Goal: Transaction & Acquisition: Purchase product/service

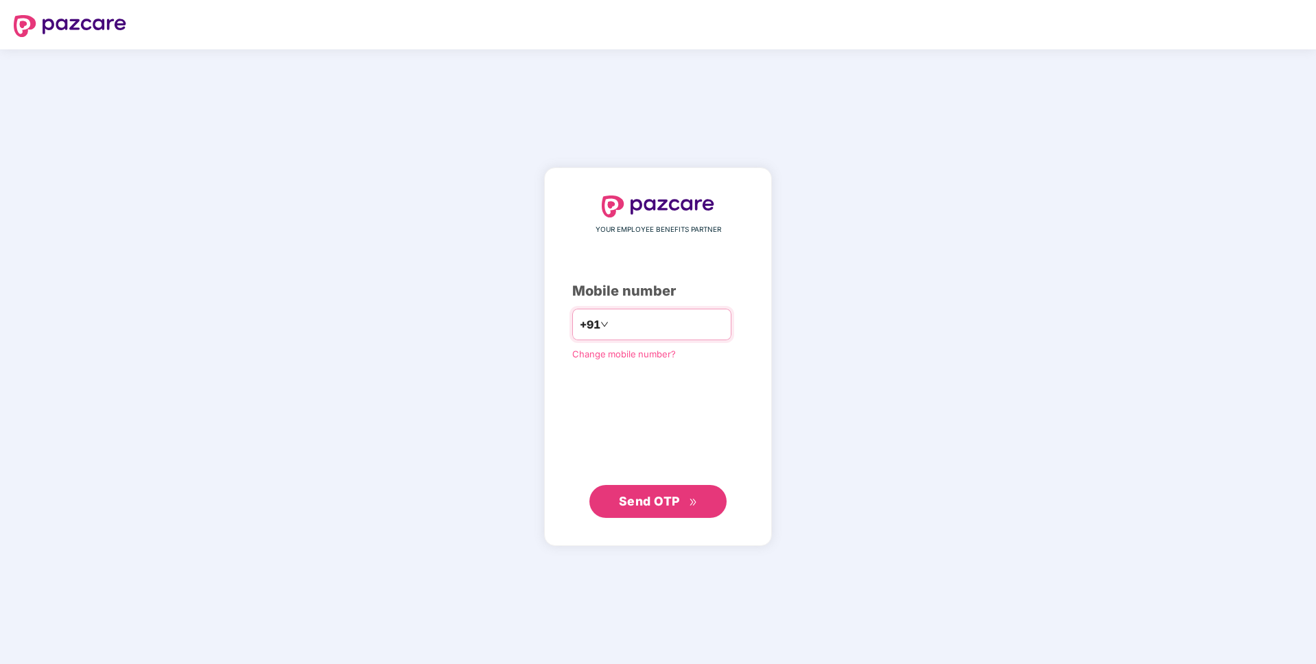
click at [706, 314] on input "number" at bounding box center [667, 324] width 112 height 22
type input "**********"
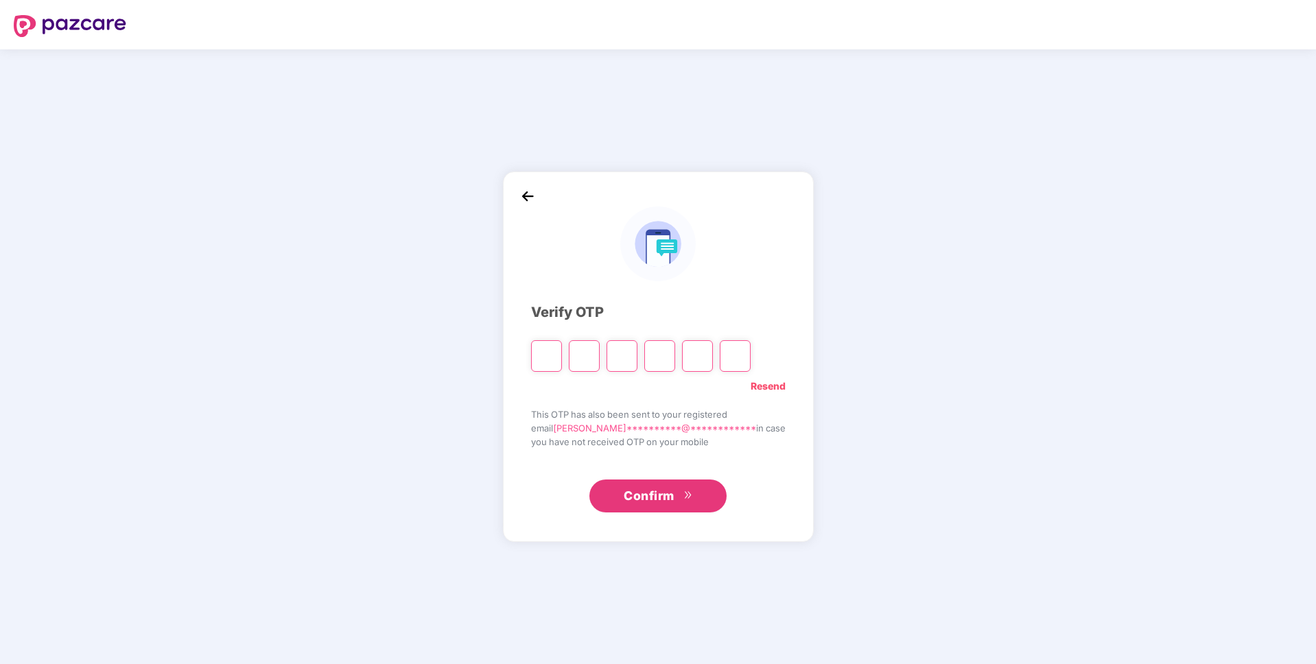
type input "*"
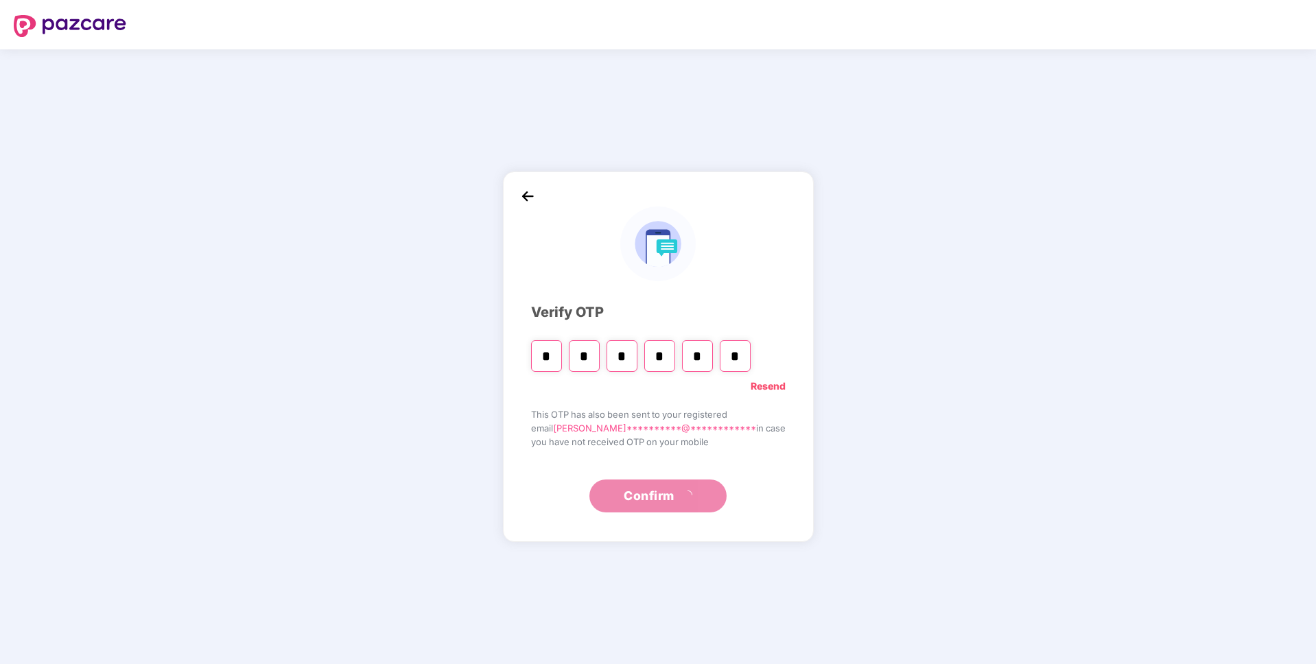
type input "*"
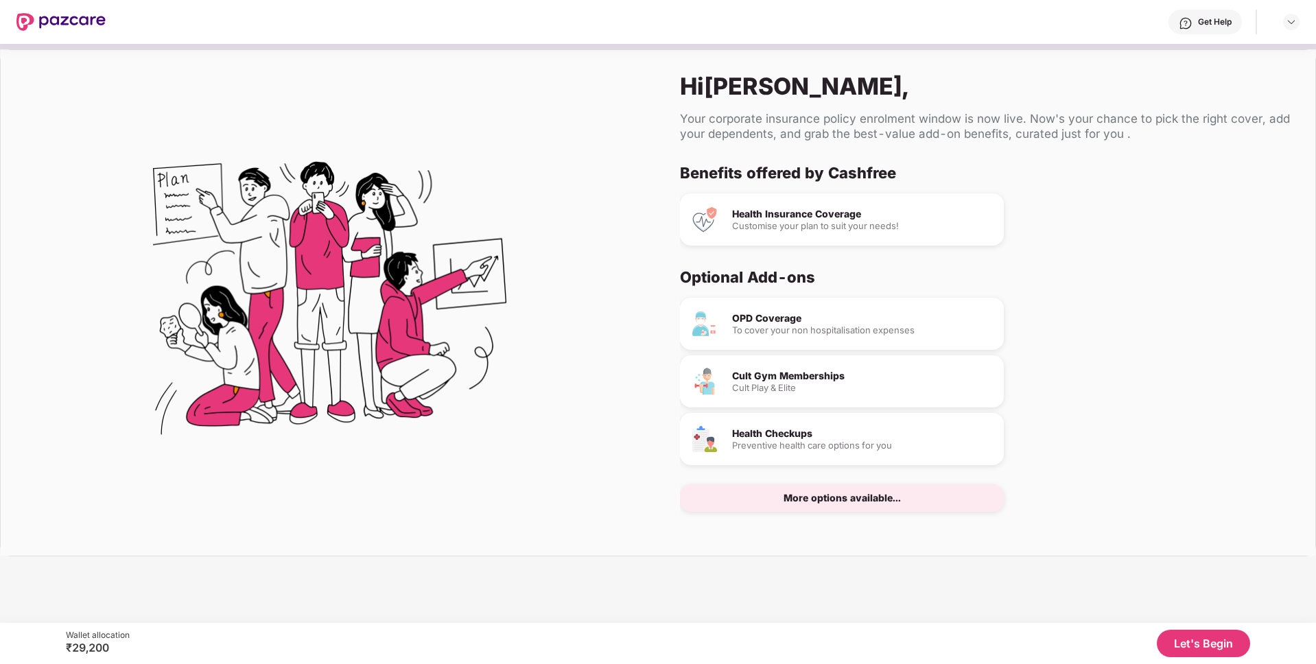
click at [831, 493] on div "More options available..." at bounding box center [841, 498] width 117 height 10
click at [763, 211] on div "Health Insurance Coverage" at bounding box center [862, 214] width 261 height 10
click at [765, 233] on div "Health Insurance Coverage Customise your plan to suit your needs!" at bounding box center [842, 219] width 324 height 52
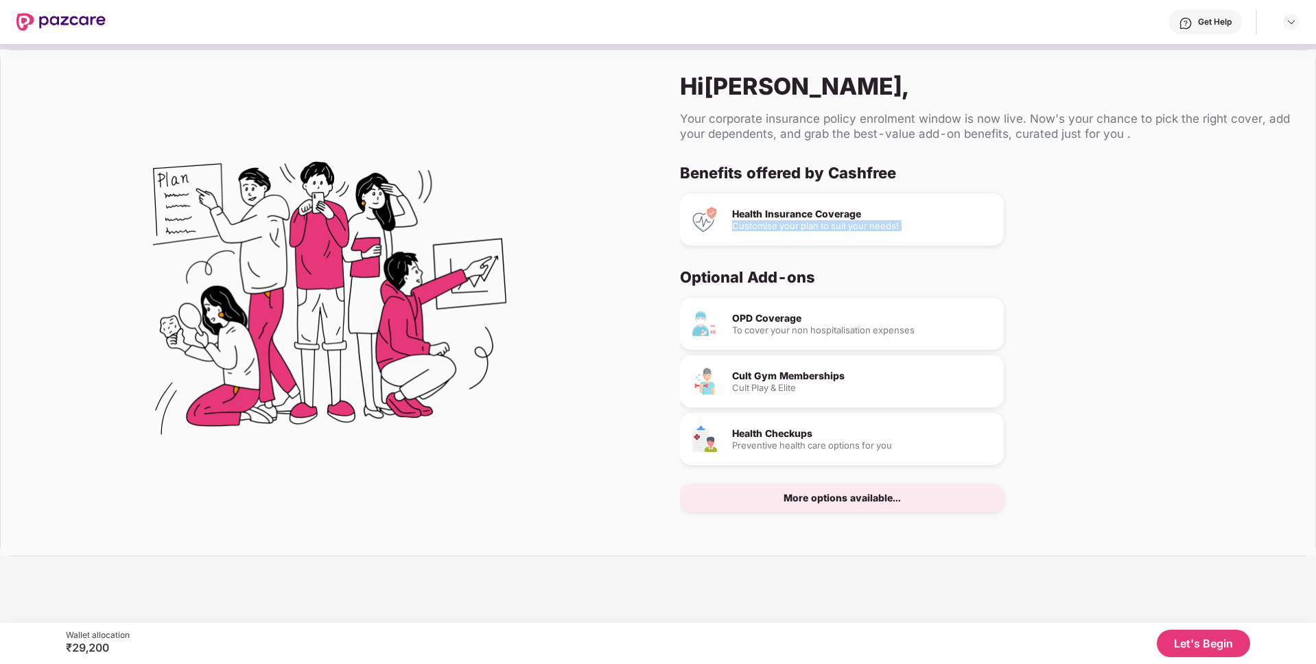
click at [765, 233] on div "Health Insurance Coverage Customise your plan to suit your needs!" at bounding box center [842, 219] width 324 height 52
click at [828, 239] on div "Health Insurance Coverage Customise your plan to suit your needs!" at bounding box center [842, 219] width 324 height 52
click at [1224, 631] on button "Let's Begin" at bounding box center [1202, 643] width 93 height 27
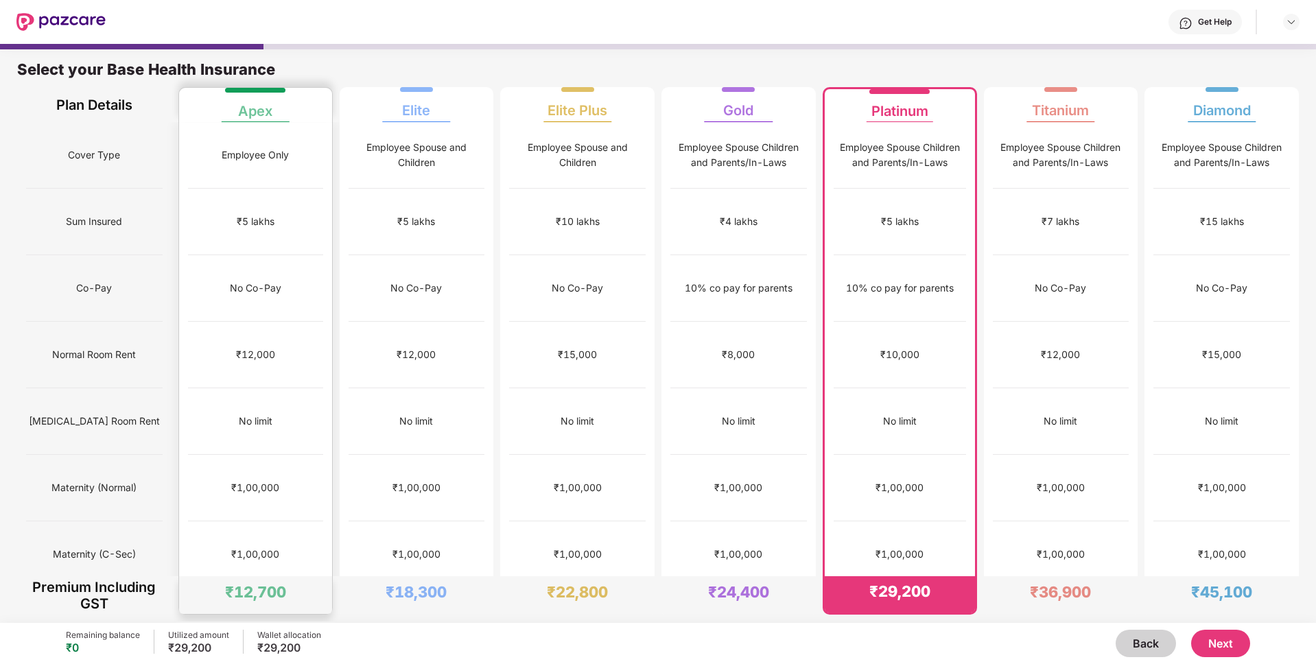
click at [294, 455] on div "₹1,00,000" at bounding box center [255, 488] width 135 height 67
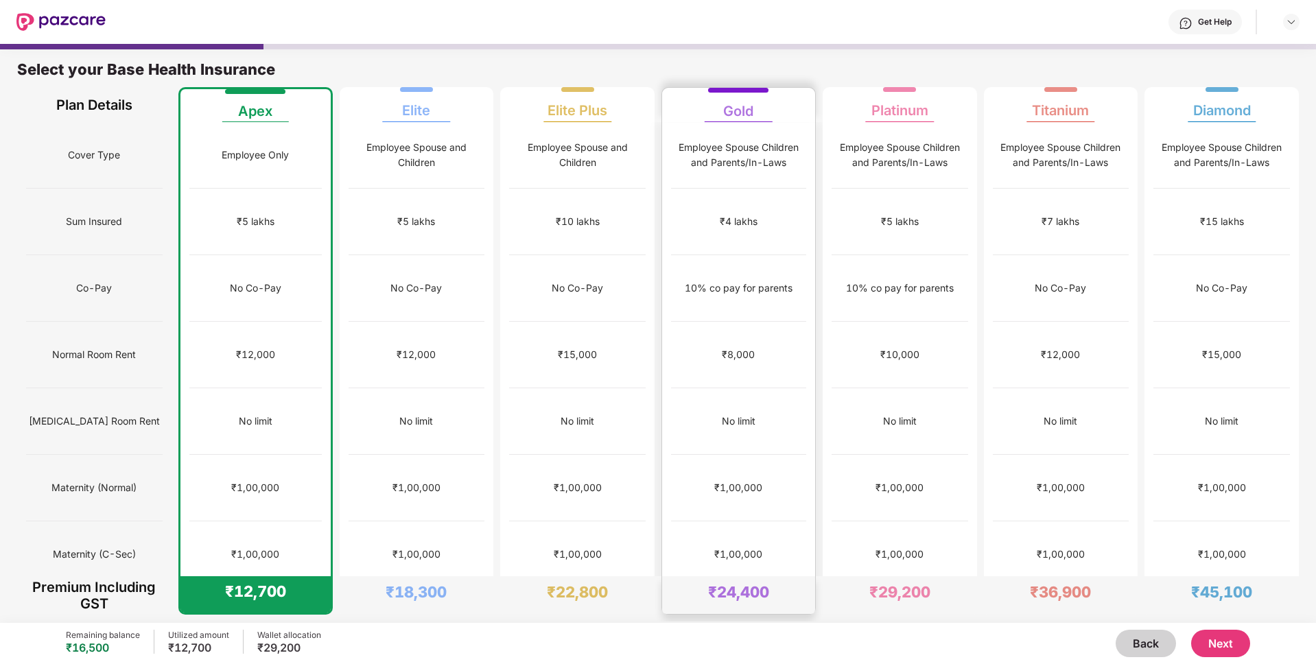
click at [787, 388] on div "No limit" at bounding box center [738, 421] width 135 height 67
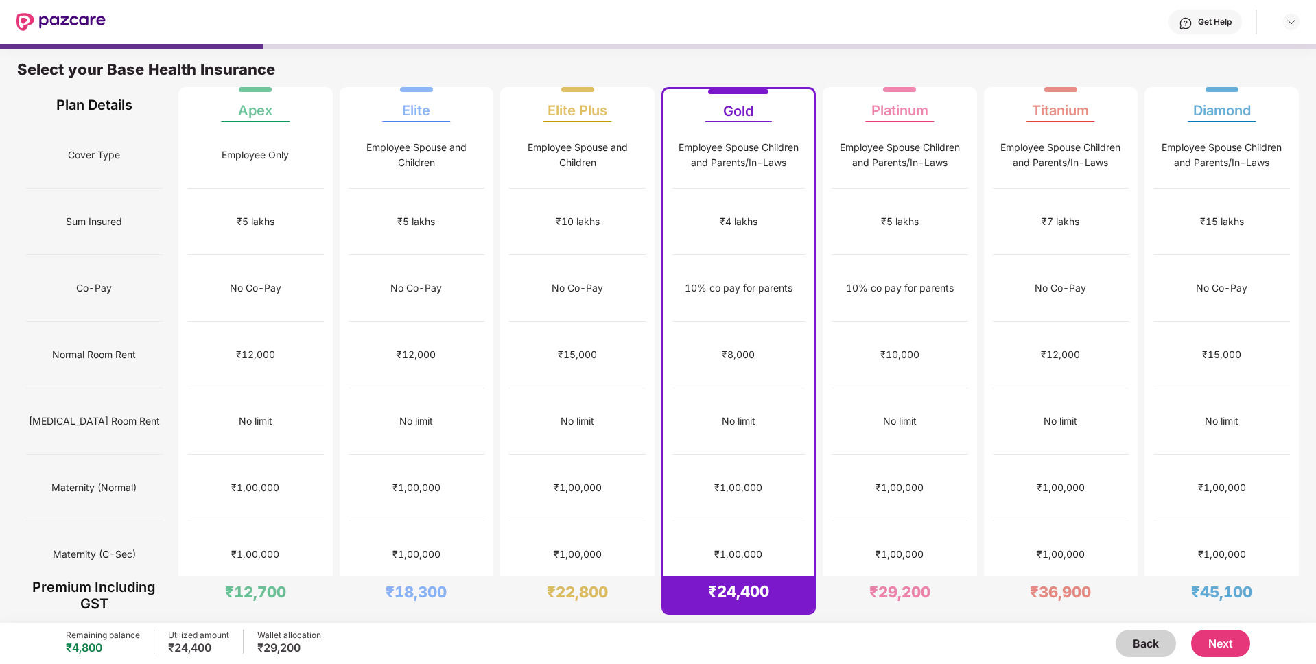
click at [1230, 648] on button "Next" at bounding box center [1220, 643] width 59 height 27
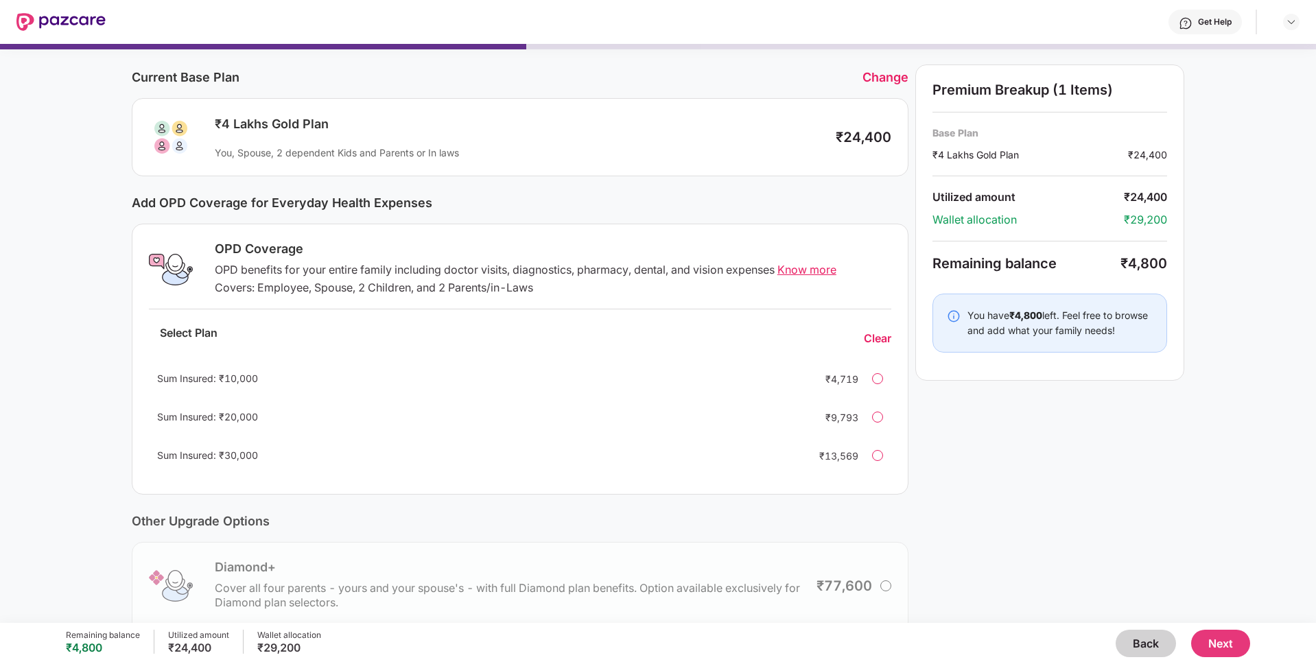
scroll to position [45, 0]
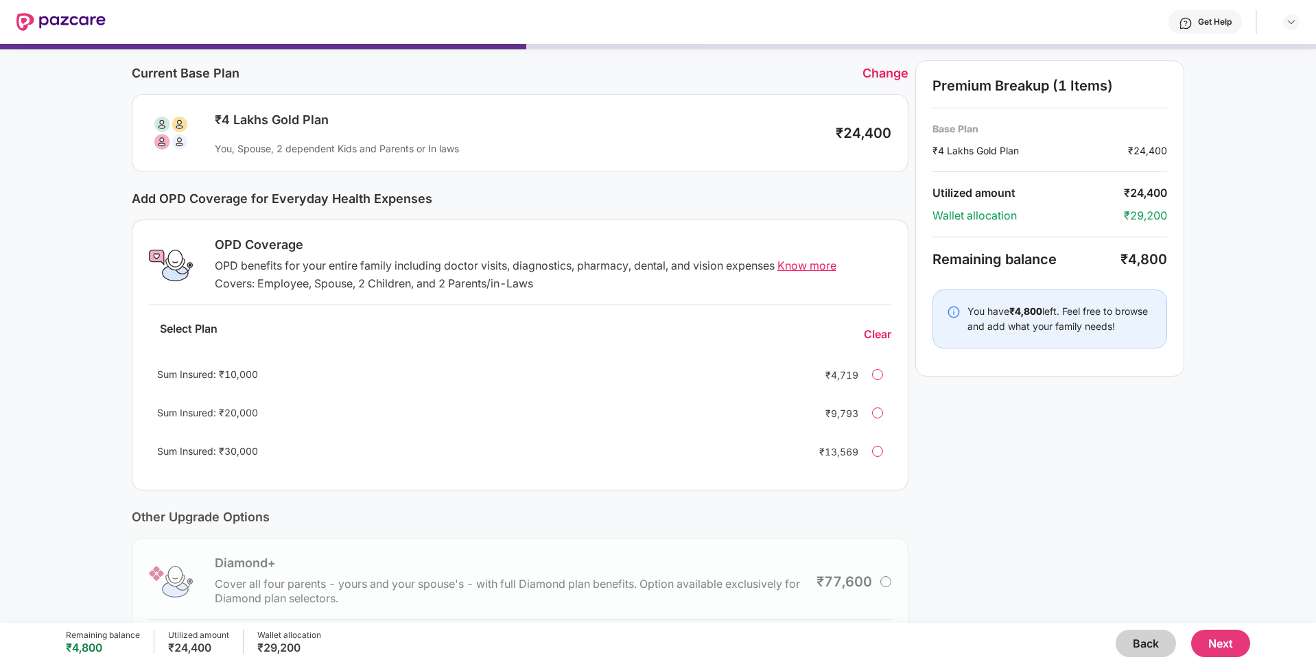
click at [1062, 501] on div "Premium Breakup (1 Items) Base Plan ₹4 Lakhs Gold Plan ₹24,400 Utilized amount …" at bounding box center [1049, 392] width 269 height 664
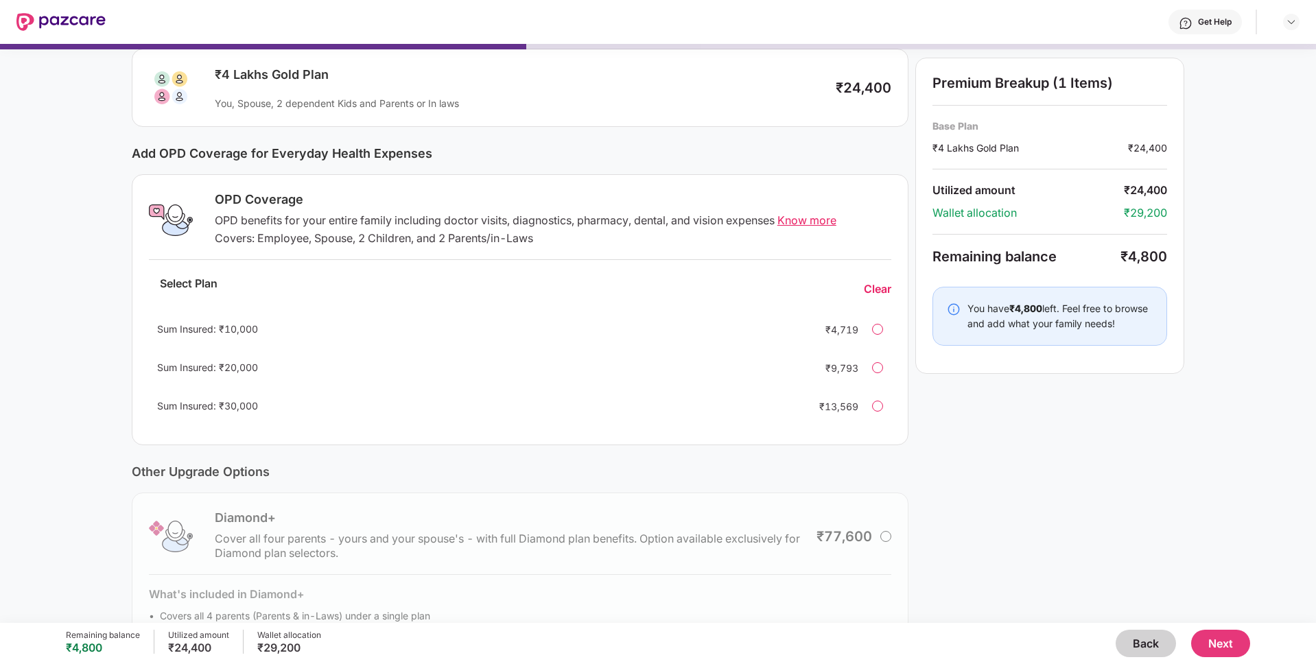
scroll to position [163, 0]
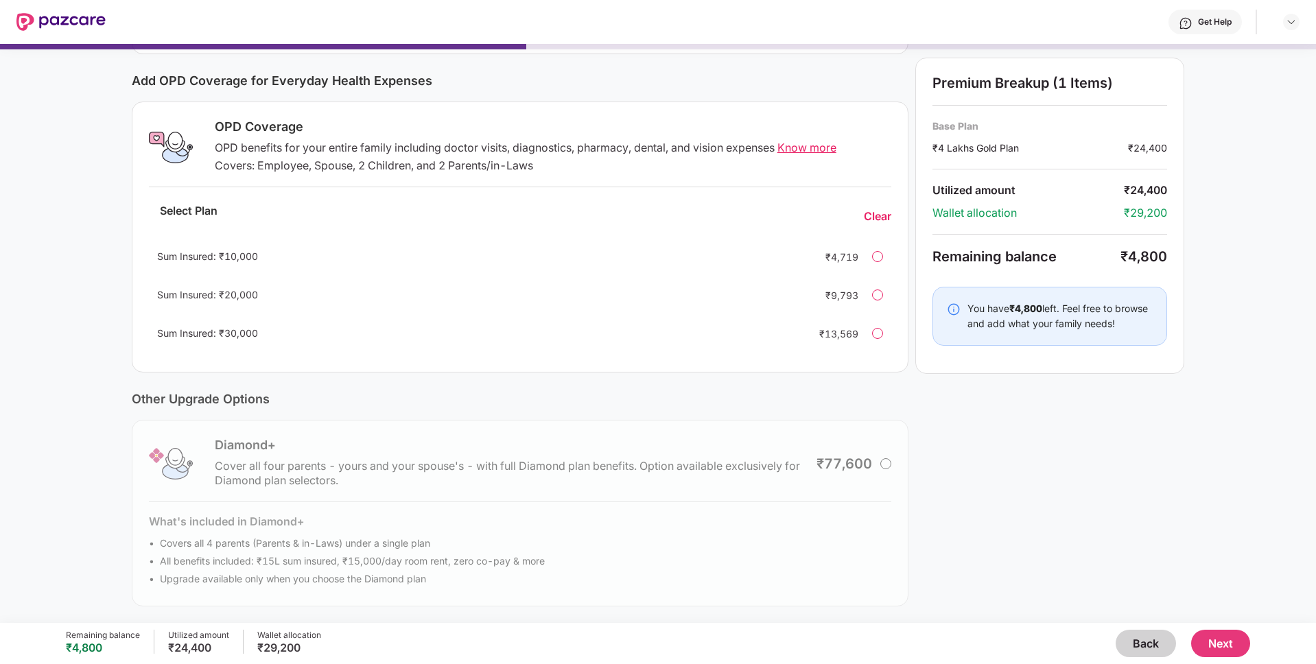
click at [881, 259] on div "Sum Insured: ₹10,000 ₹4,719" at bounding box center [520, 256] width 742 height 33
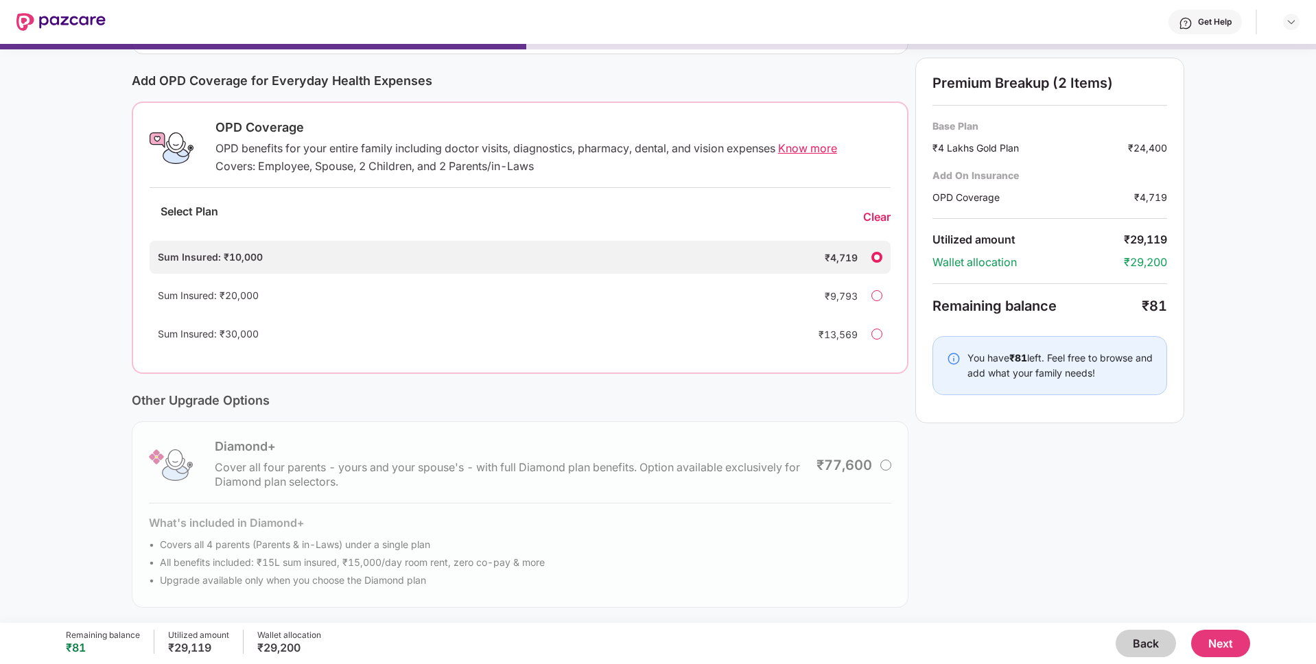
click at [1145, 636] on button "Back" at bounding box center [1145, 643] width 60 height 27
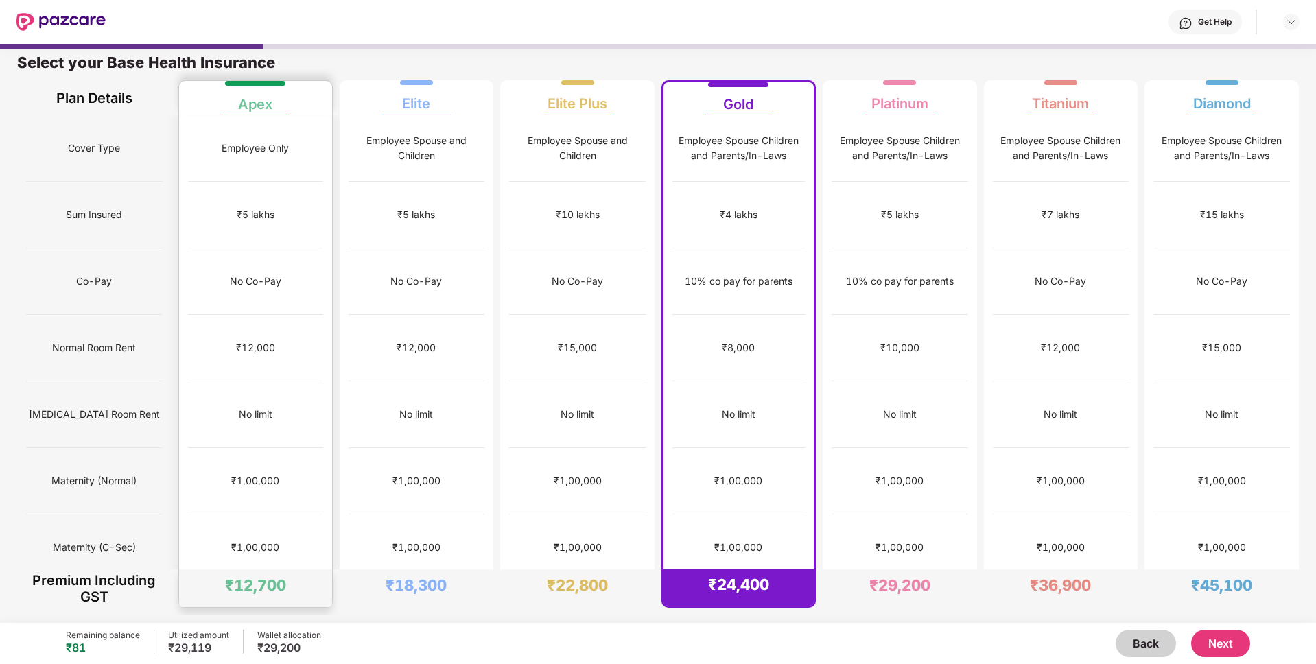
click at [241, 581] on div "₹3,000" at bounding box center [255, 614] width 135 height 67
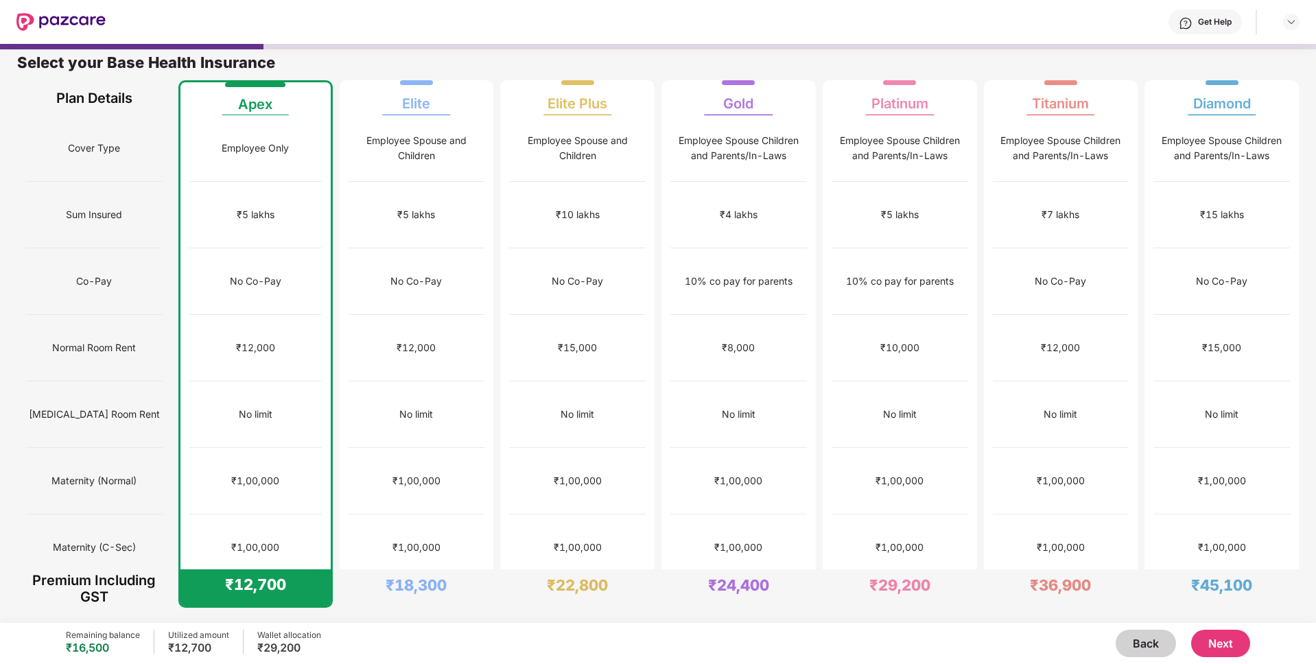
click at [1214, 639] on button "Next" at bounding box center [1220, 643] width 59 height 27
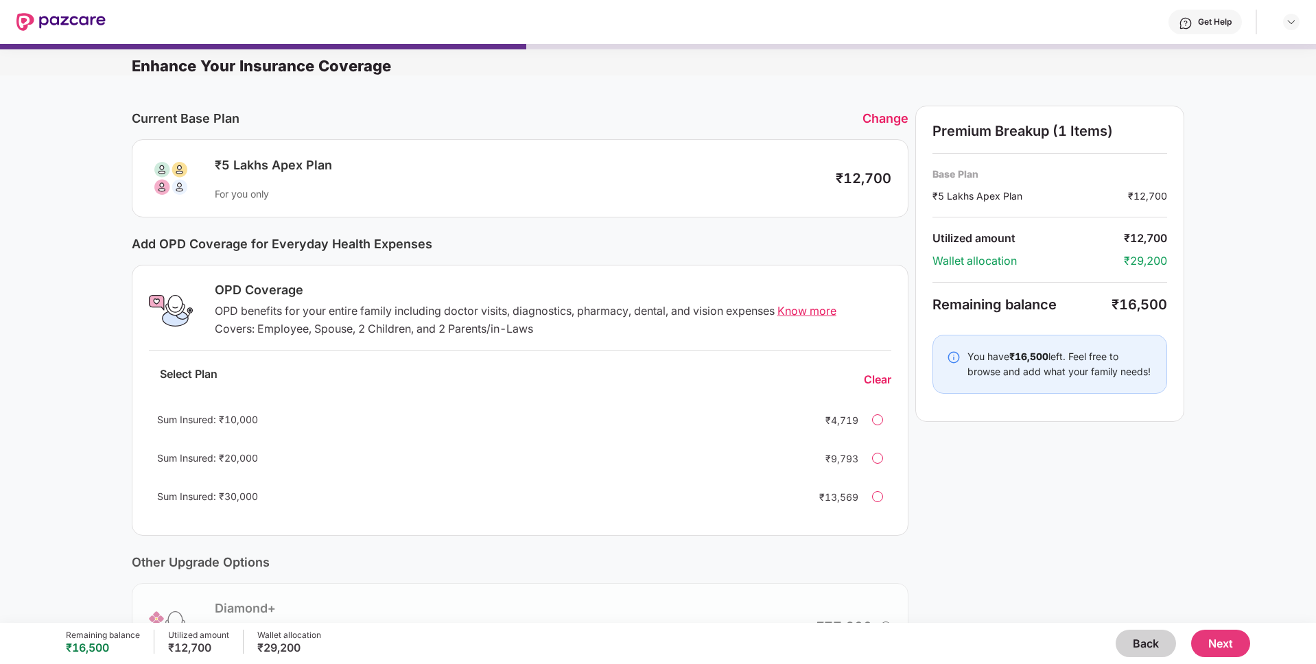
click at [878, 489] on div "Sum Insured: ₹30,000 ₹13,569" at bounding box center [520, 496] width 742 height 33
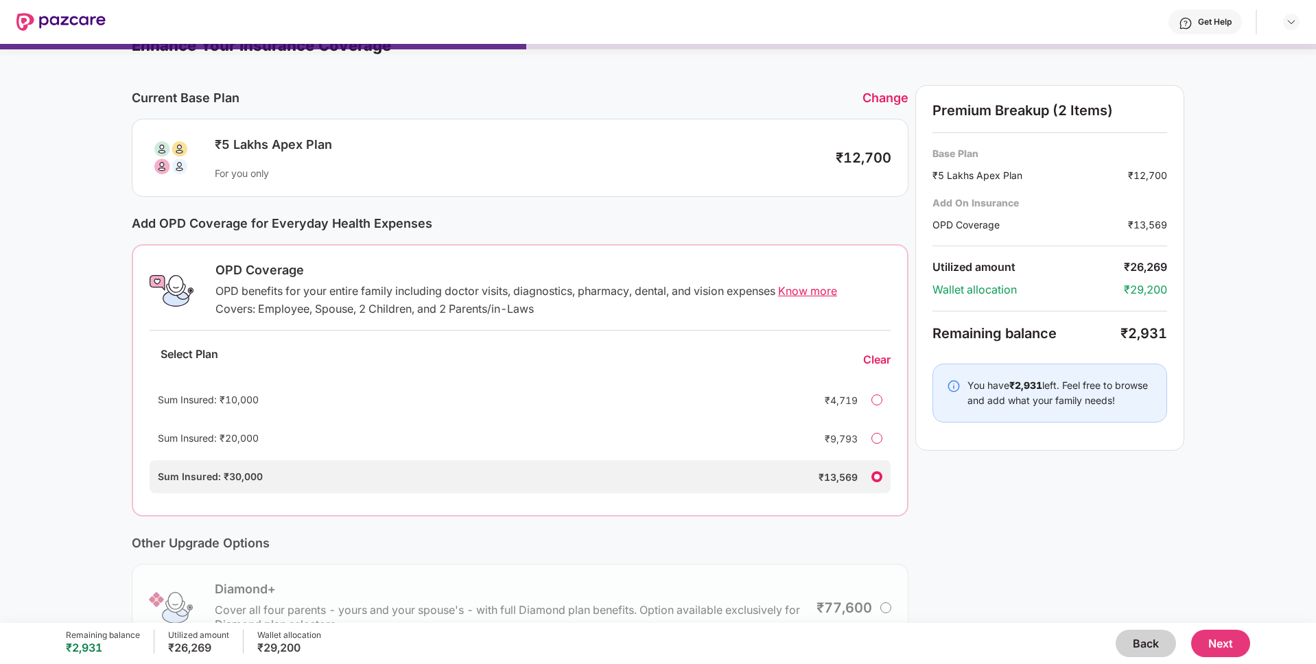
scroll to position [24, 0]
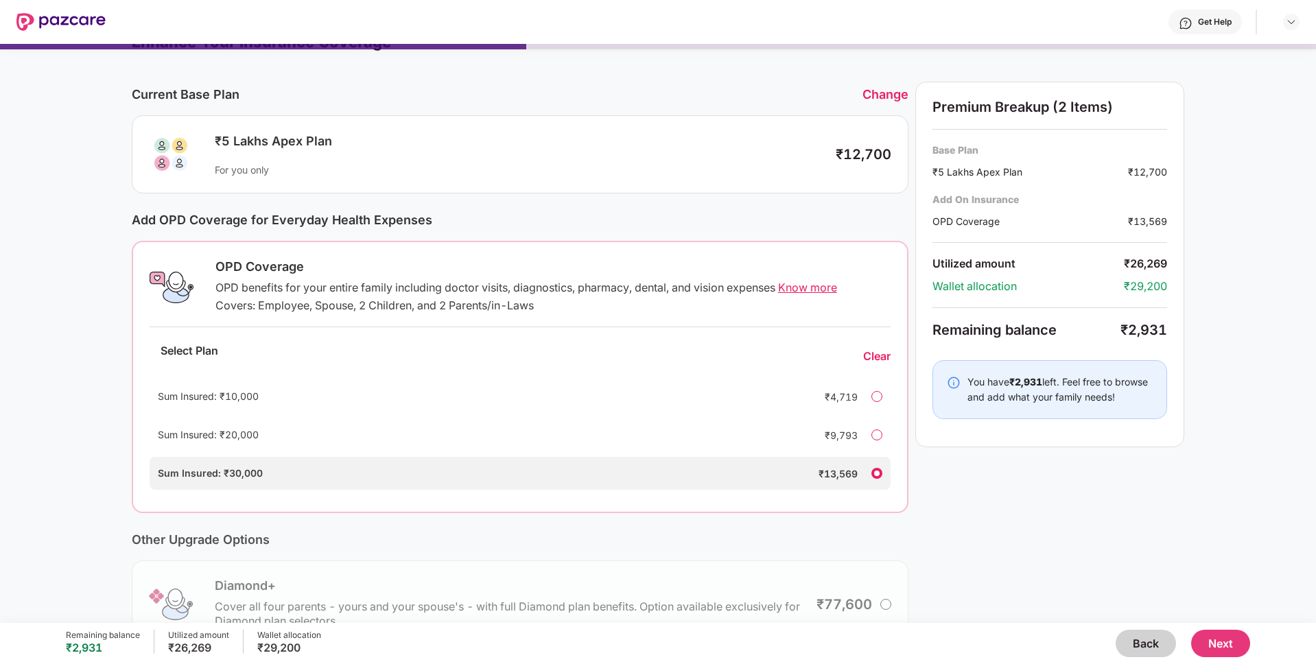
click at [877, 392] on div at bounding box center [876, 396] width 11 height 11
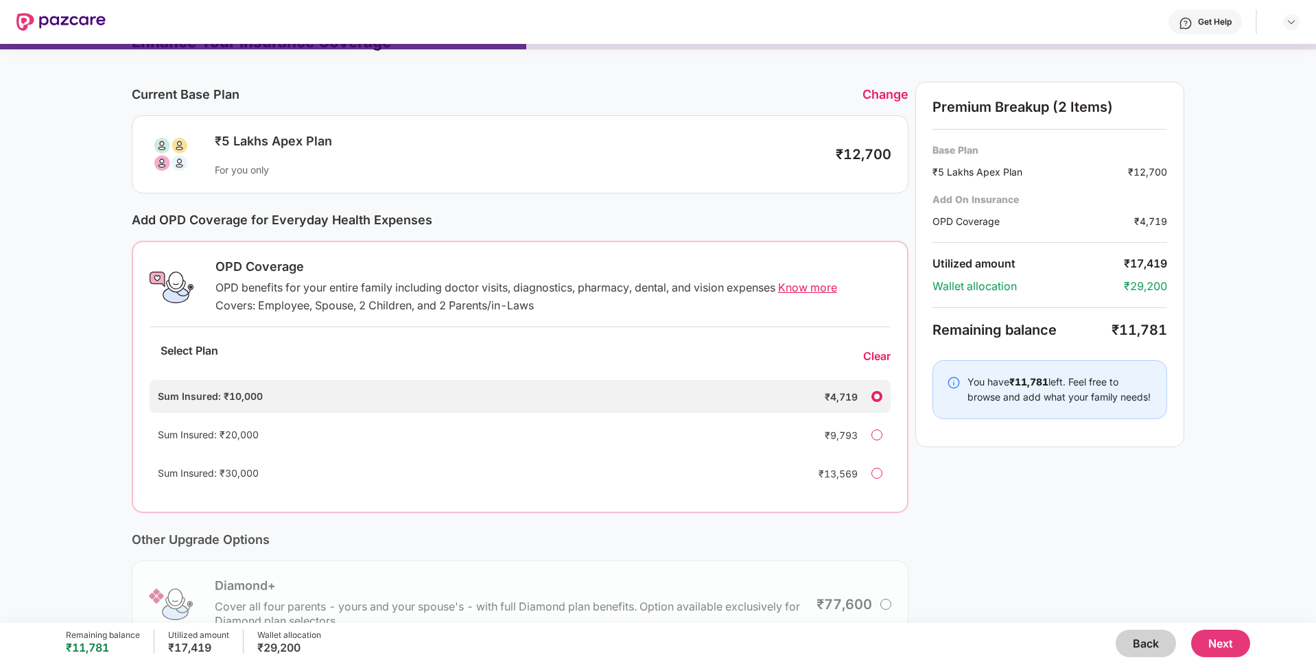
click at [871, 358] on div "Clear" at bounding box center [876, 356] width 27 height 14
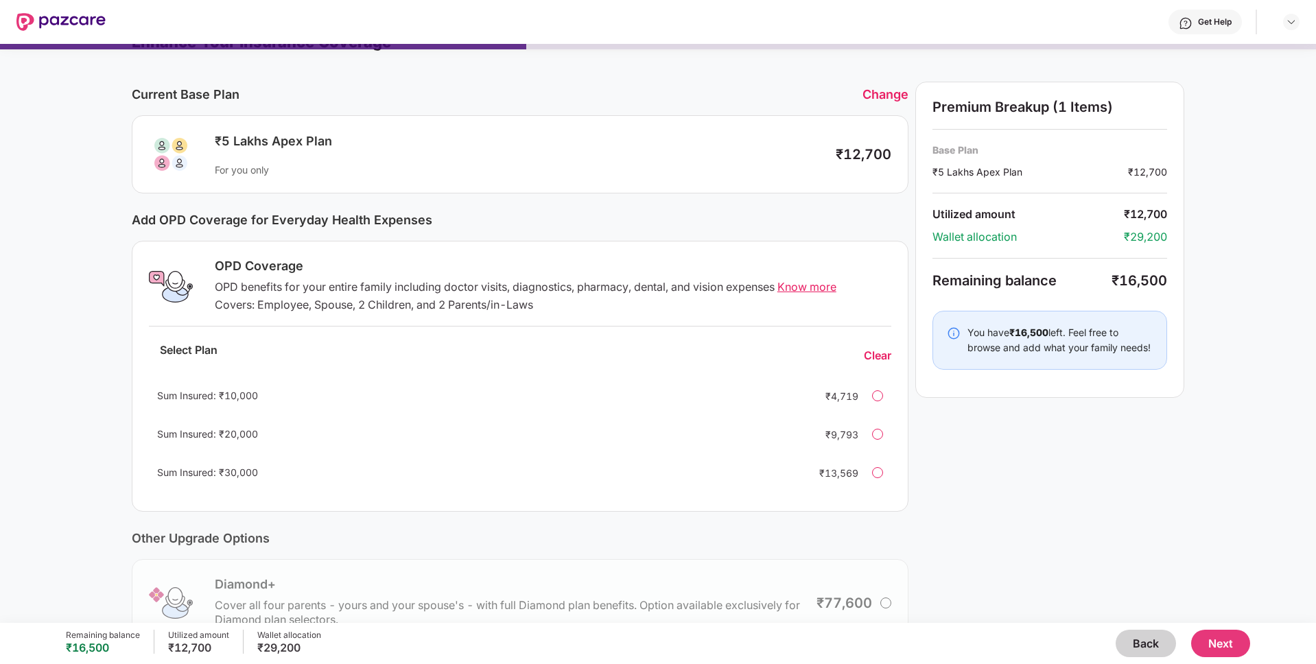
click at [1246, 646] on button "Next" at bounding box center [1220, 643] width 59 height 27
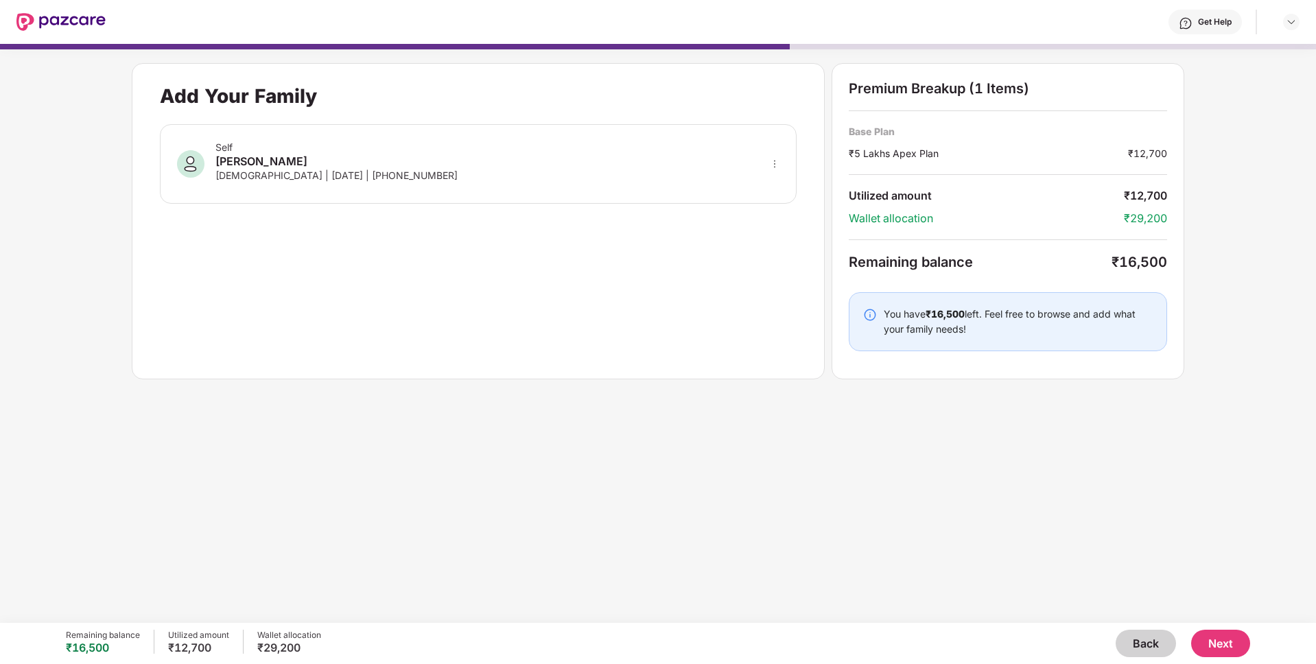
click at [505, 135] on div "Self [PERSON_NAME] [DEMOGRAPHIC_DATA] | [DATE] | [PHONE_NUMBER]" at bounding box center [478, 164] width 636 height 80
click at [501, 158] on div "Self [PERSON_NAME] [DEMOGRAPHIC_DATA] | [DATE] | [PHONE_NUMBER]" at bounding box center [478, 164] width 636 height 80
click at [1233, 638] on button "Next" at bounding box center [1220, 643] width 59 height 27
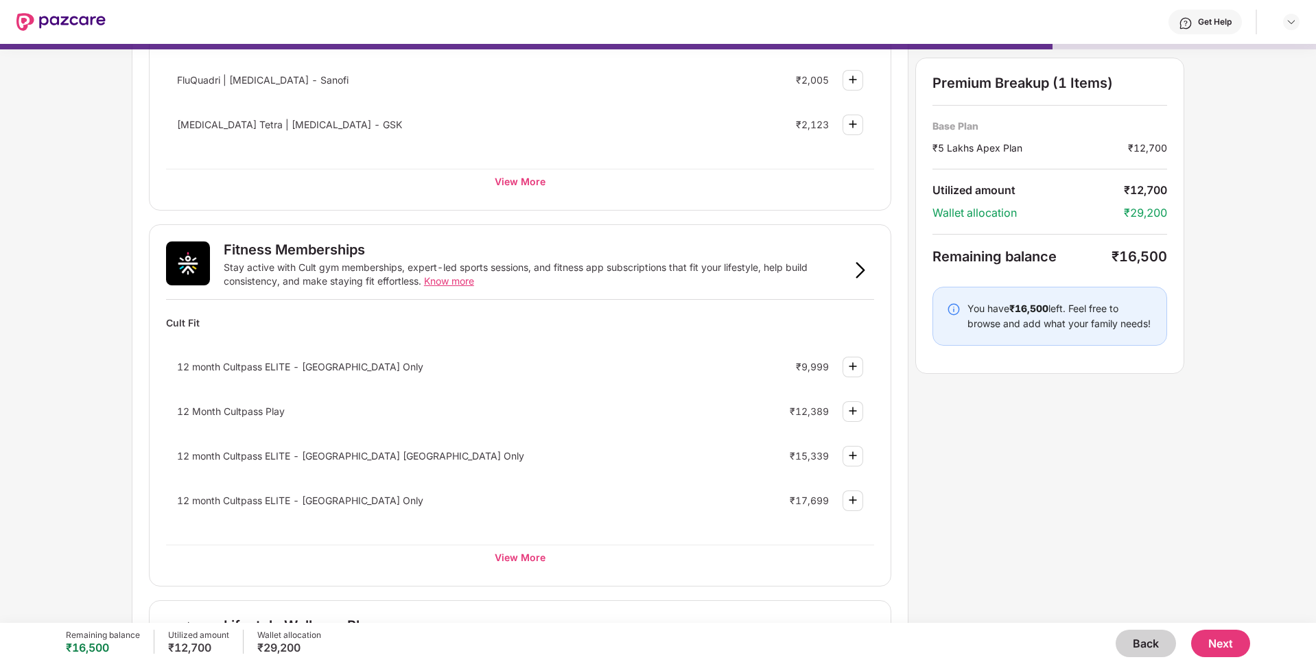
scroll to position [335, 0]
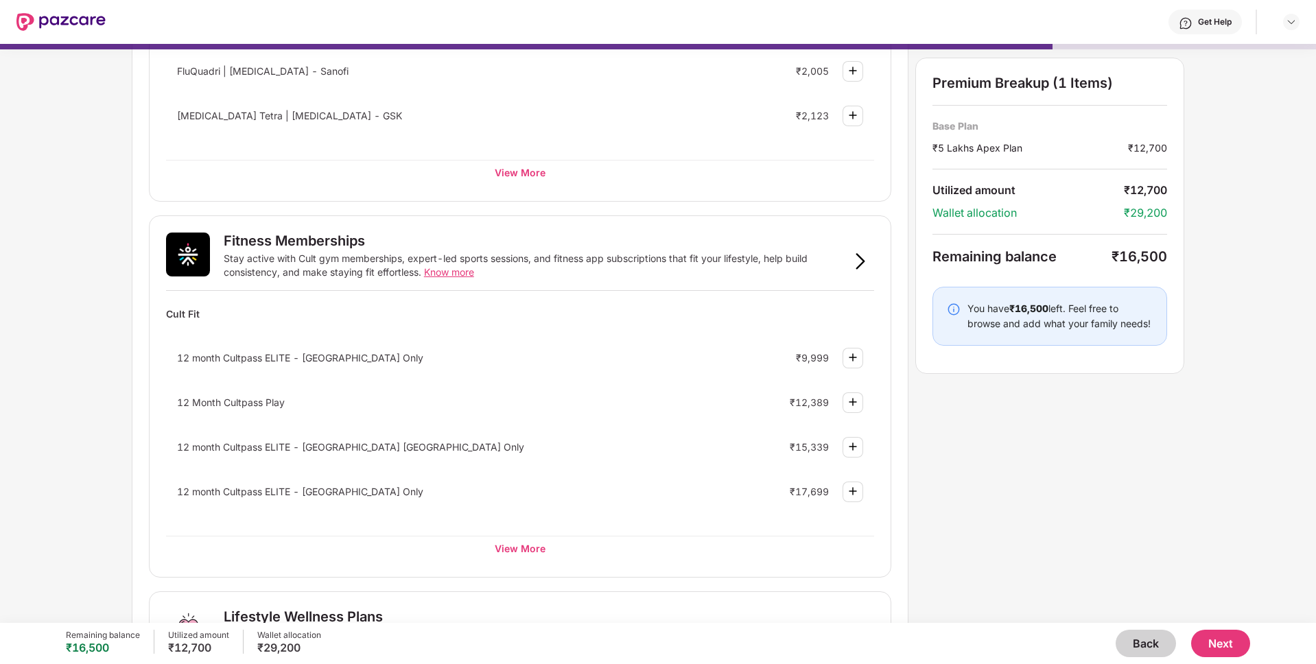
click at [519, 441] on div "12 month Cultpass ELITE - [GEOGRAPHIC_DATA] [GEOGRAPHIC_DATA] Only" at bounding box center [456, 447] width 558 height 12
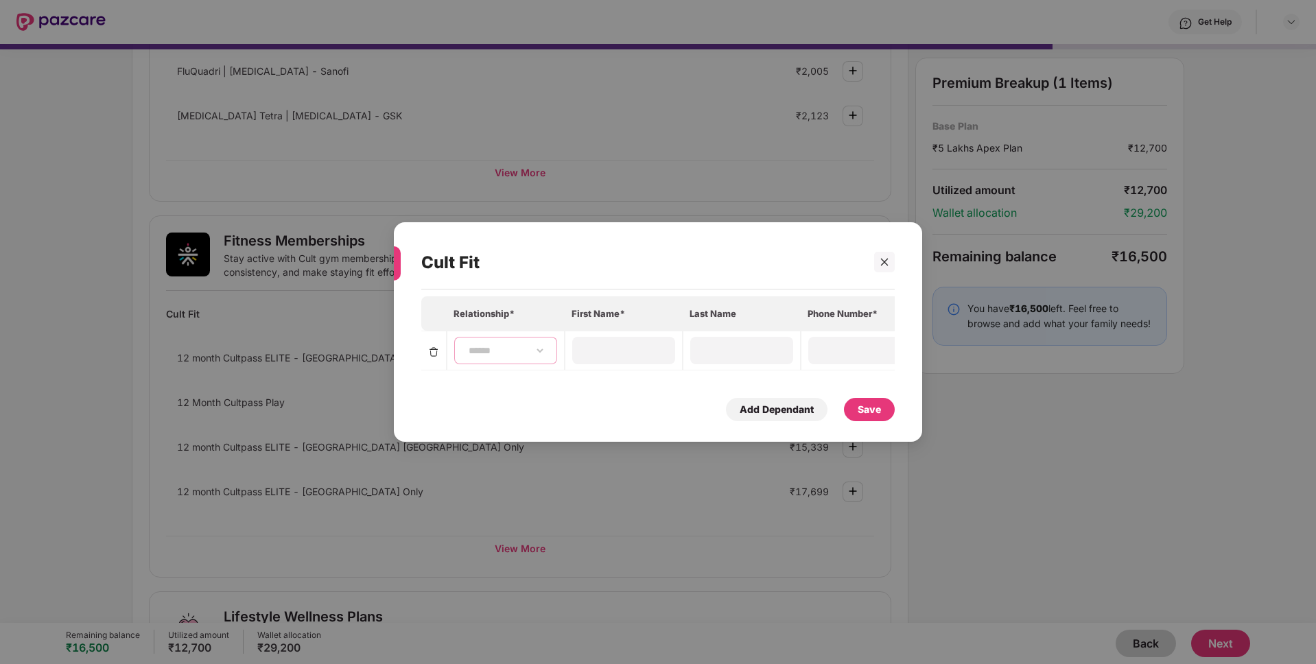
click at [486, 350] on select "**********" at bounding box center [506, 350] width 80 height 11
select select "****"
type input "*******"
type input "******"
type input "**********"
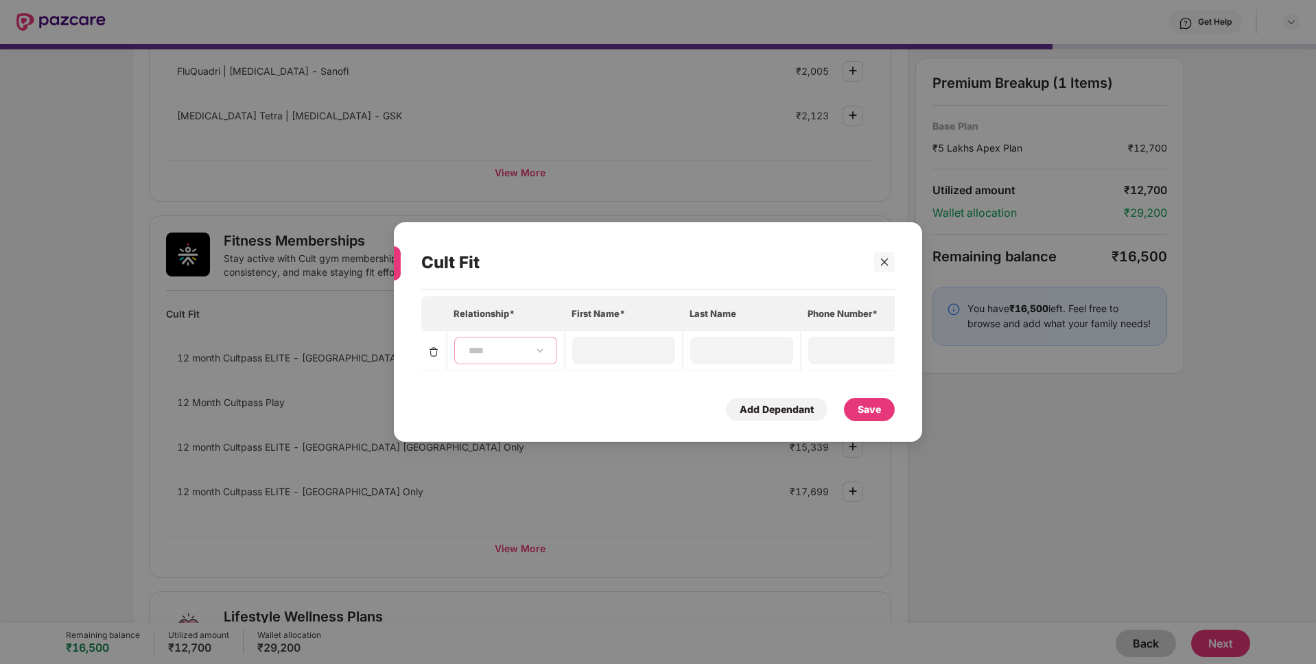
type input "**********"
click at [861, 414] on div "Save" at bounding box center [868, 409] width 23 height 15
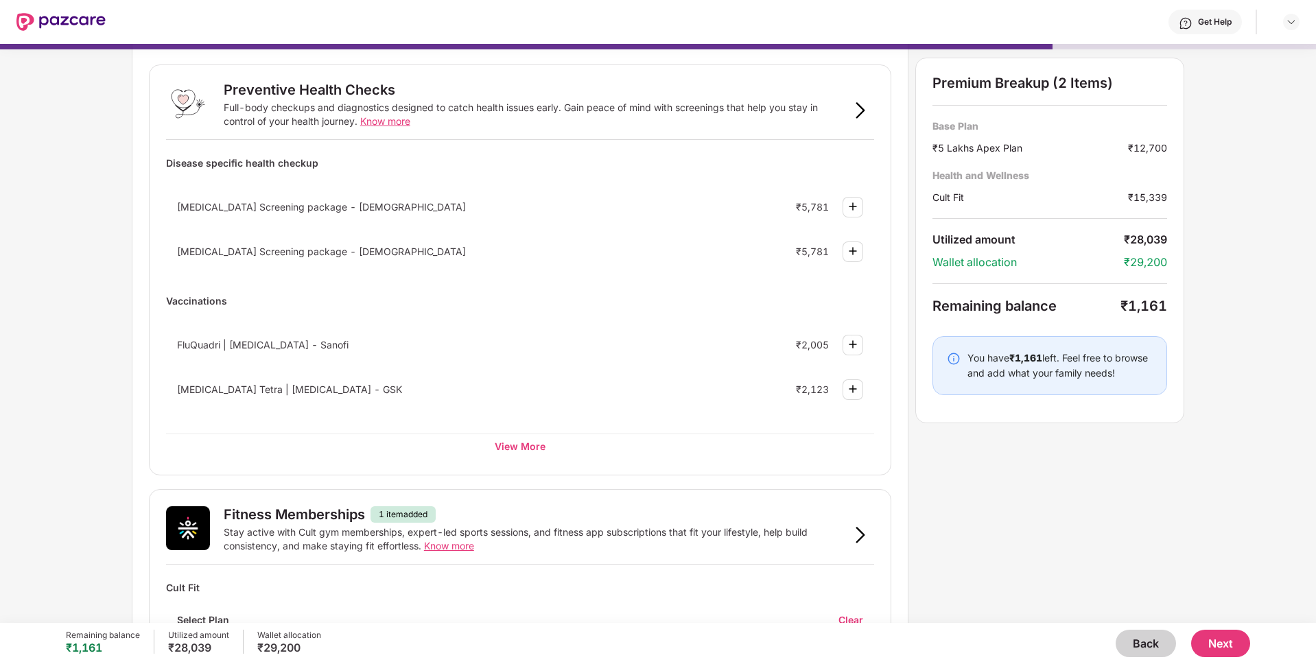
scroll to position [69, 0]
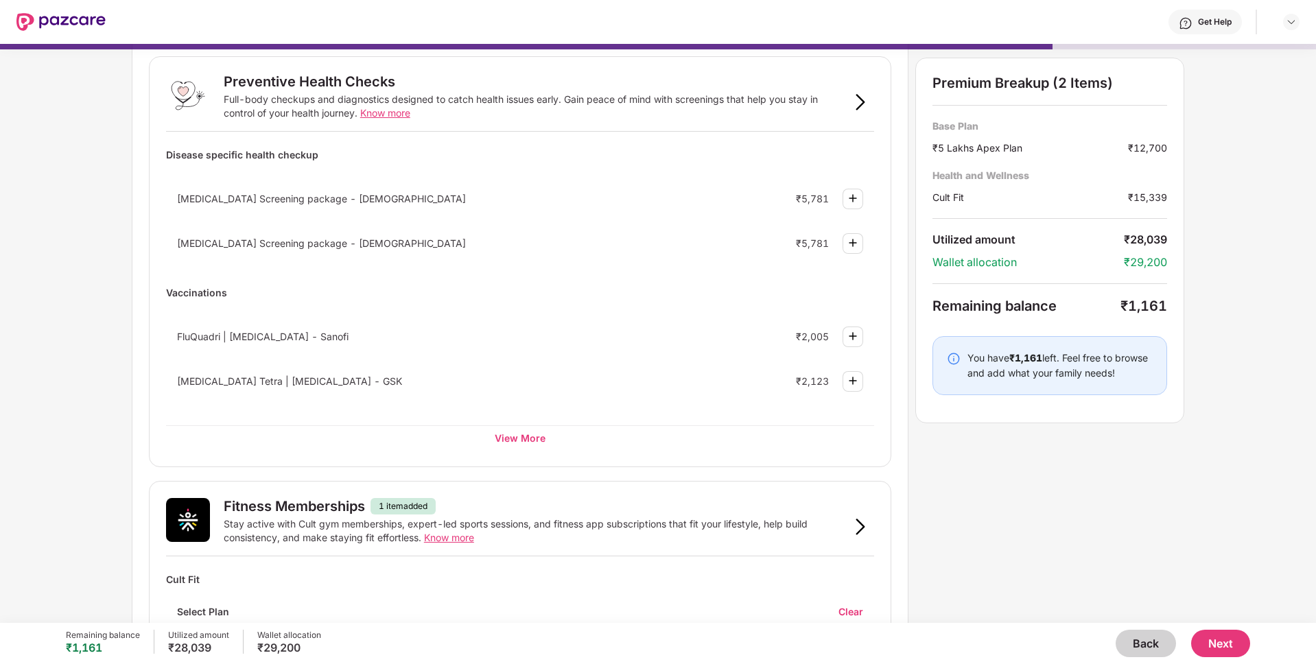
click at [1123, 632] on button "Back" at bounding box center [1145, 643] width 60 height 27
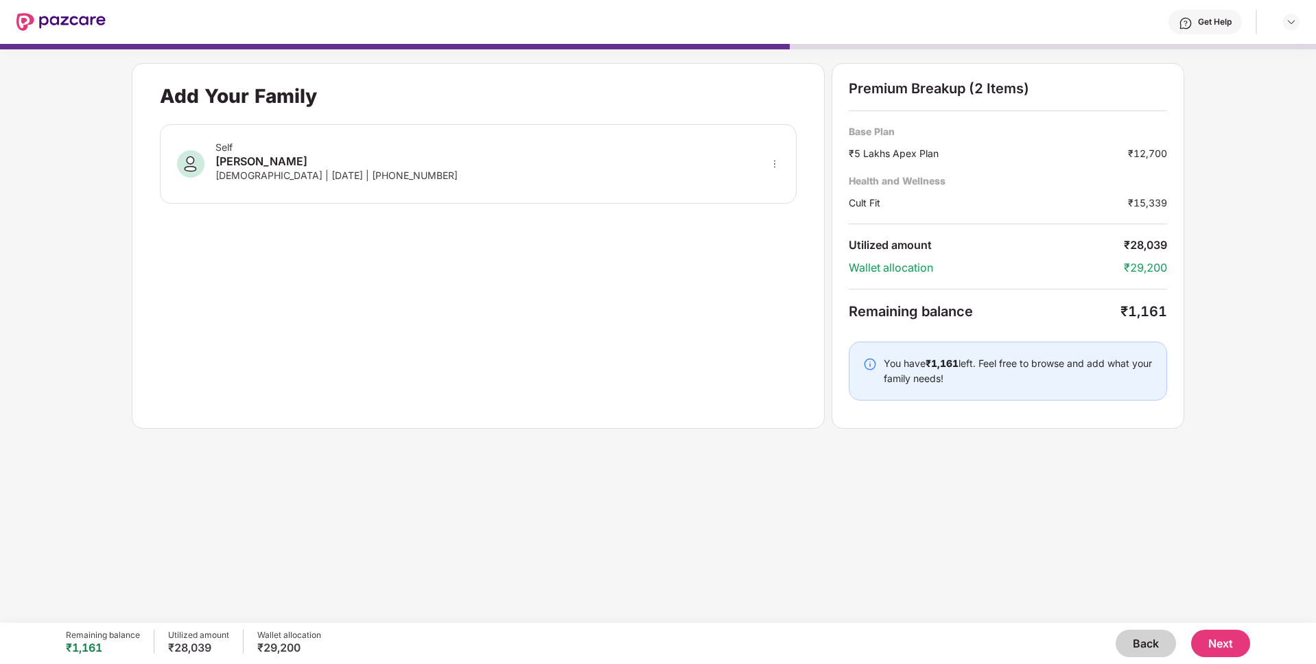
scroll to position [0, 0]
click at [1123, 632] on button "Back" at bounding box center [1145, 643] width 60 height 27
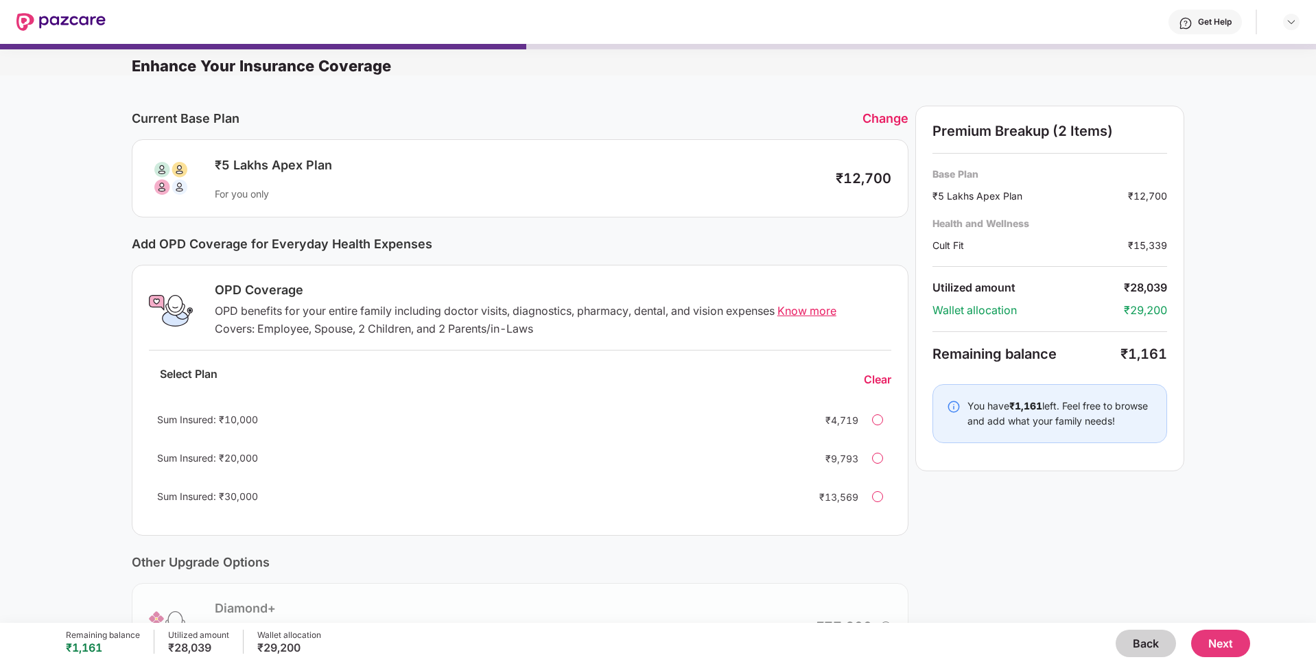
click at [875, 421] on div at bounding box center [877, 419] width 11 height 11
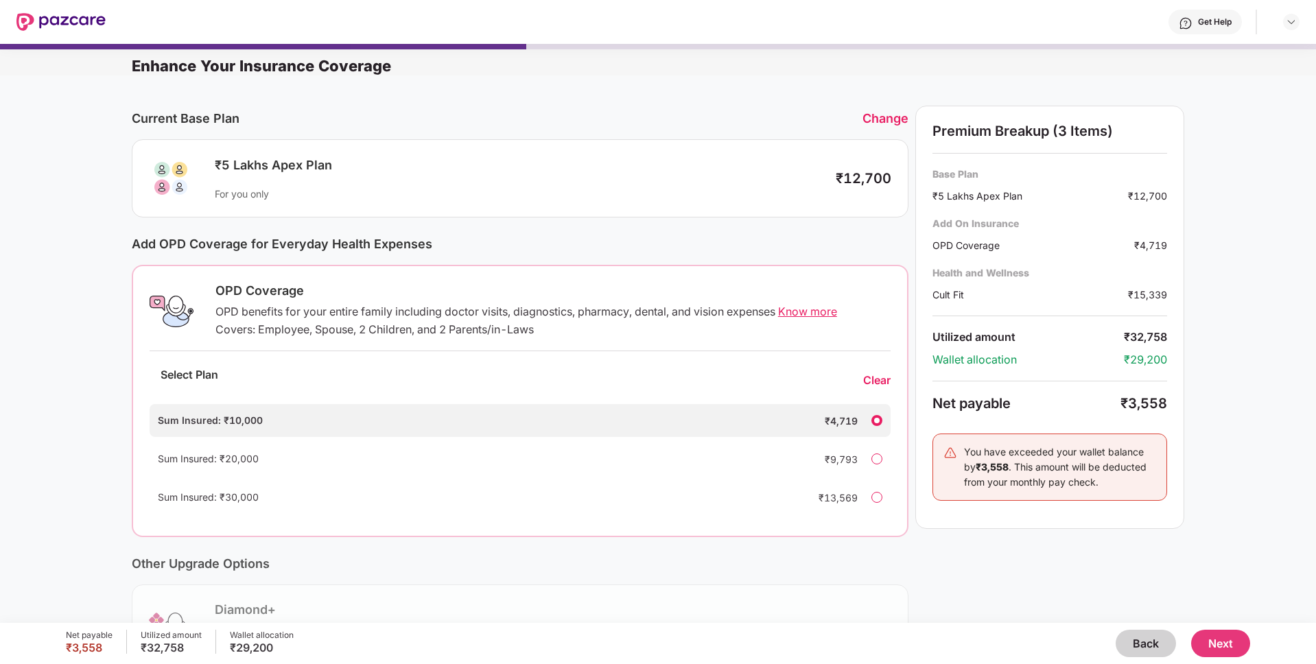
click at [1143, 641] on button "Back" at bounding box center [1145, 643] width 60 height 27
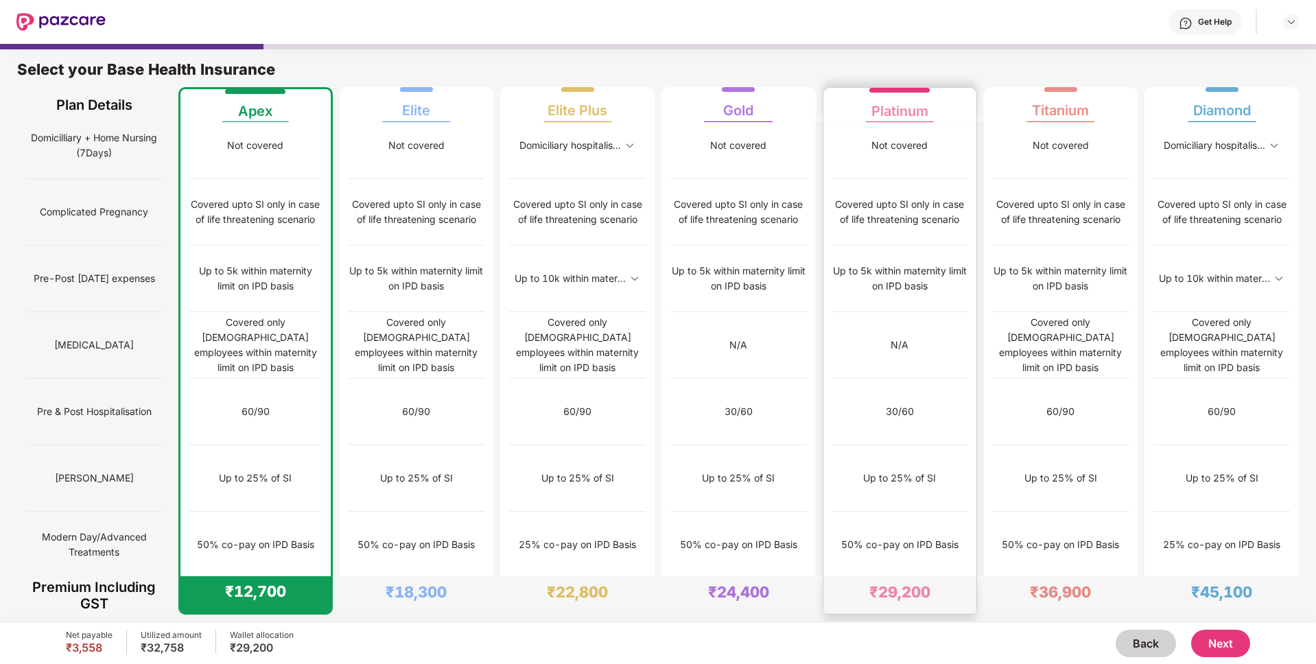
scroll to position [809, 0]
click at [956, 605] on img at bounding box center [961, 610] width 11 height 11
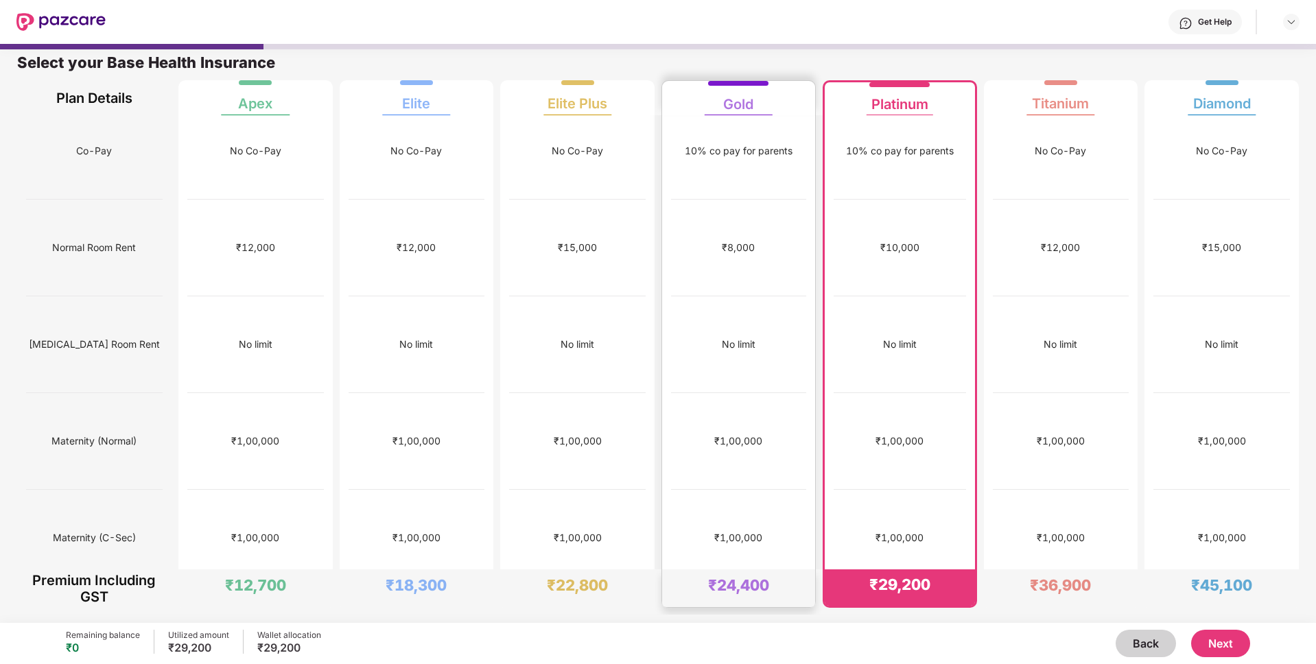
scroll to position [0, 0]
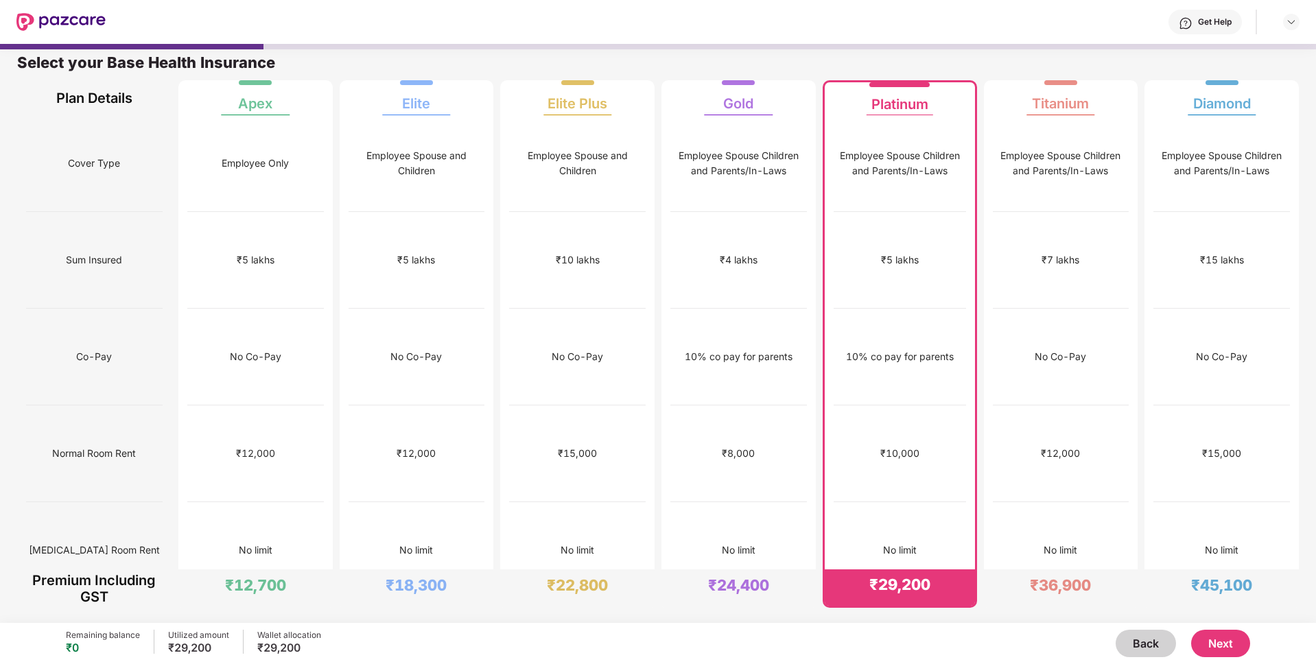
click at [713, 626] on div "Remaining balance ₹0 Utilized amount ₹29,200 Wallet allocation ₹29,200 Back Next" at bounding box center [658, 643] width 1184 height 41
click at [721, 599] on div "₹1,00,000" at bounding box center [738, 647] width 135 height 97
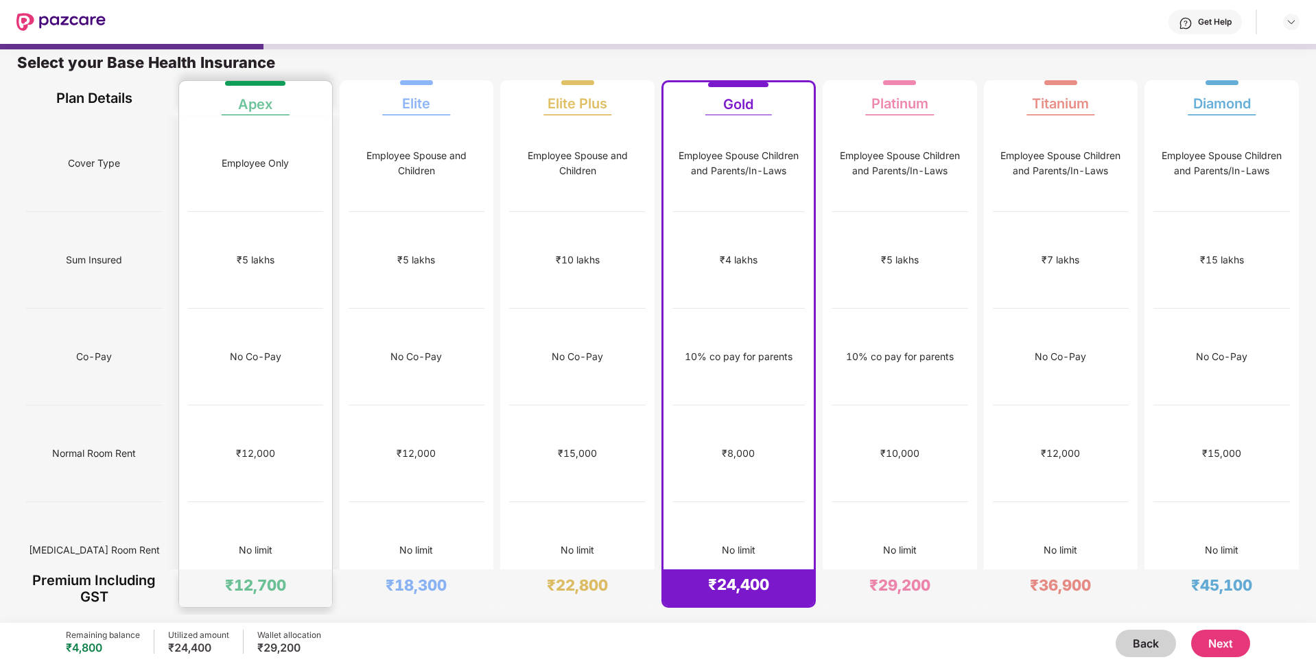
click at [307, 249] on div "₹5 lakhs" at bounding box center [255, 260] width 135 height 97
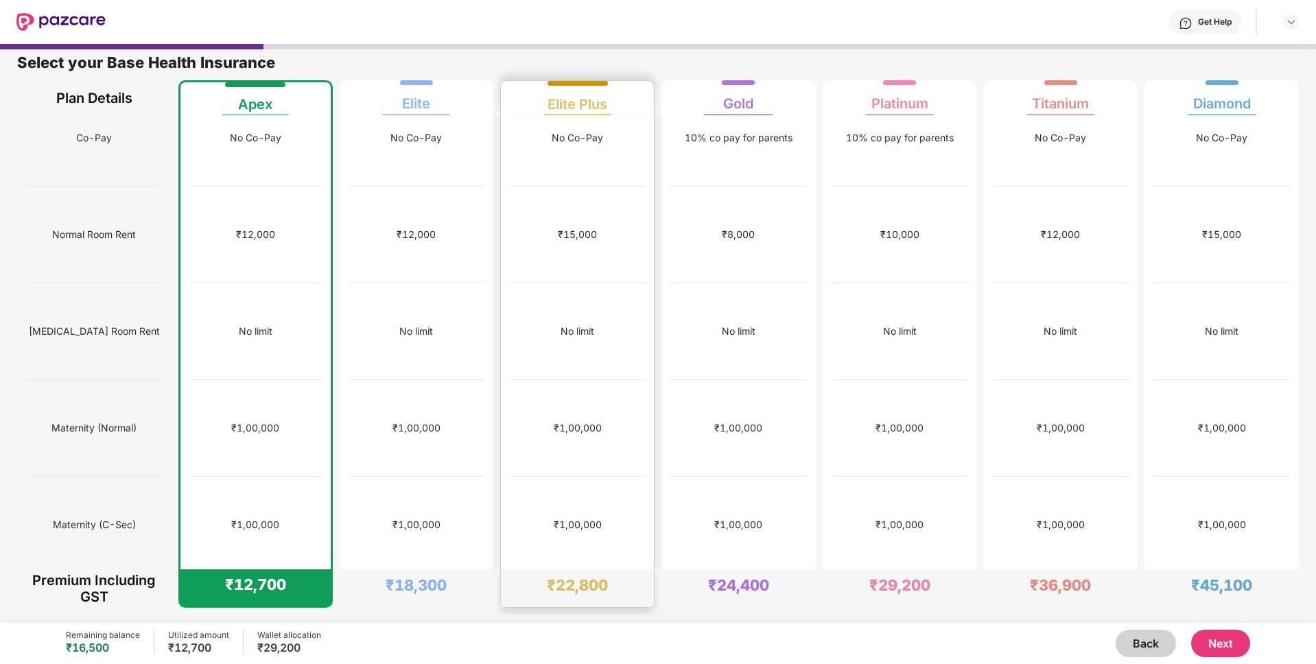
scroll to position [221, 0]
click at [1221, 646] on button "Next" at bounding box center [1220, 643] width 59 height 27
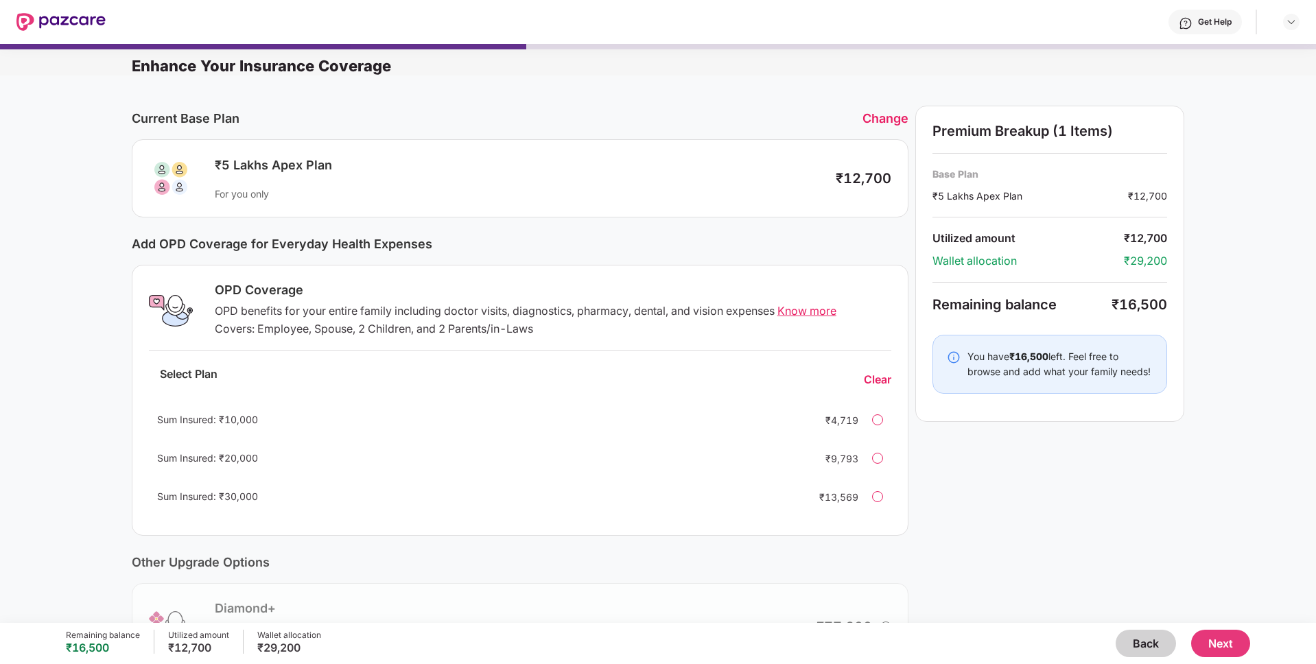
click at [881, 416] on div at bounding box center [877, 419] width 11 height 11
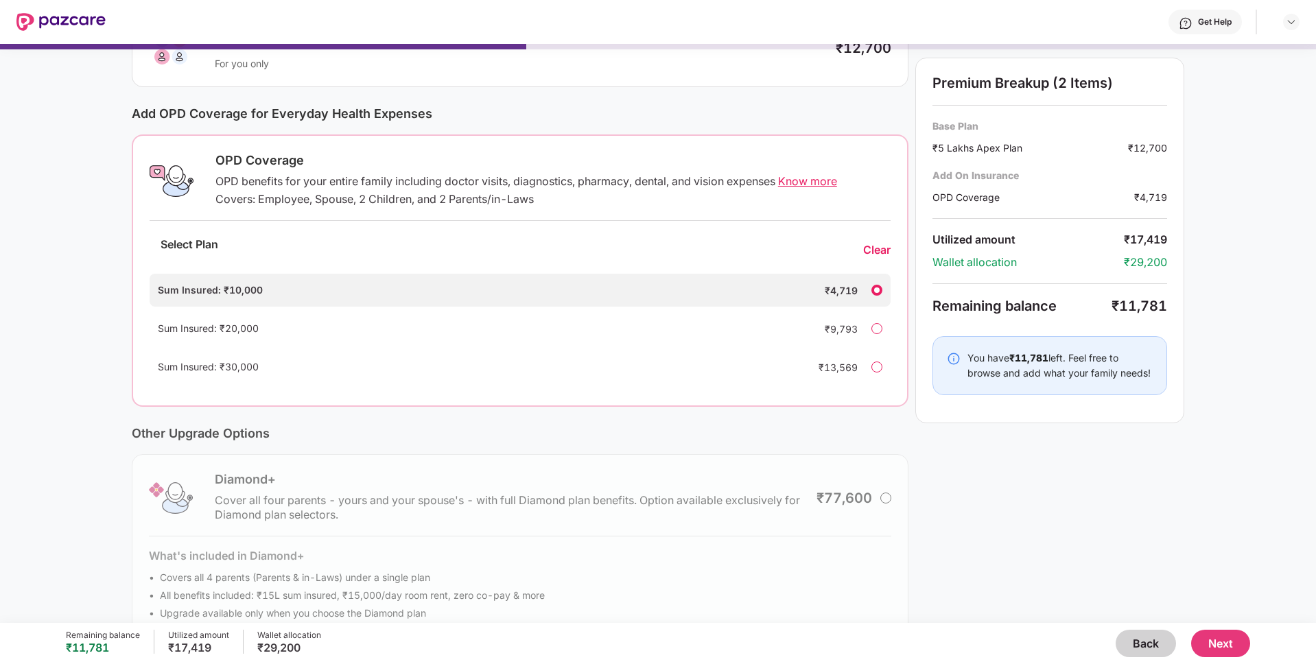
scroll to position [165, 0]
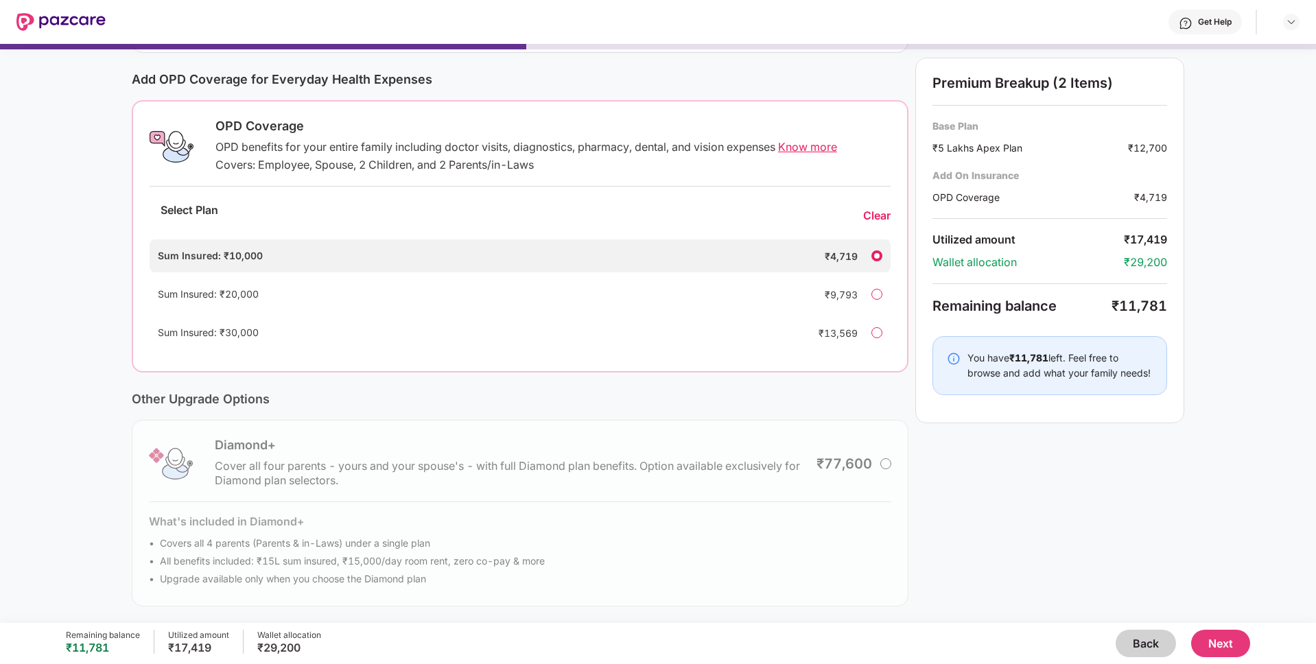
click at [811, 145] on span "Know more" at bounding box center [807, 147] width 59 height 14
click at [824, 329] on div "₹13,569" at bounding box center [829, 333] width 55 height 14
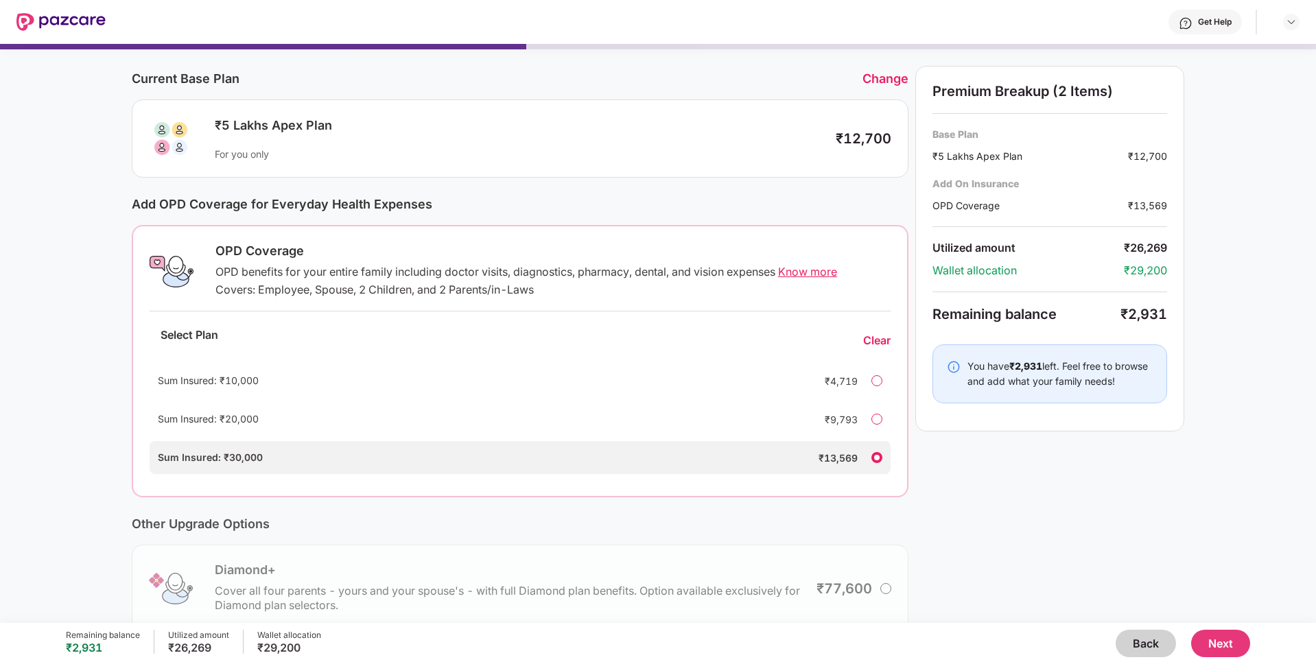
scroll to position [0, 0]
